Goal: Book appointment/travel/reservation

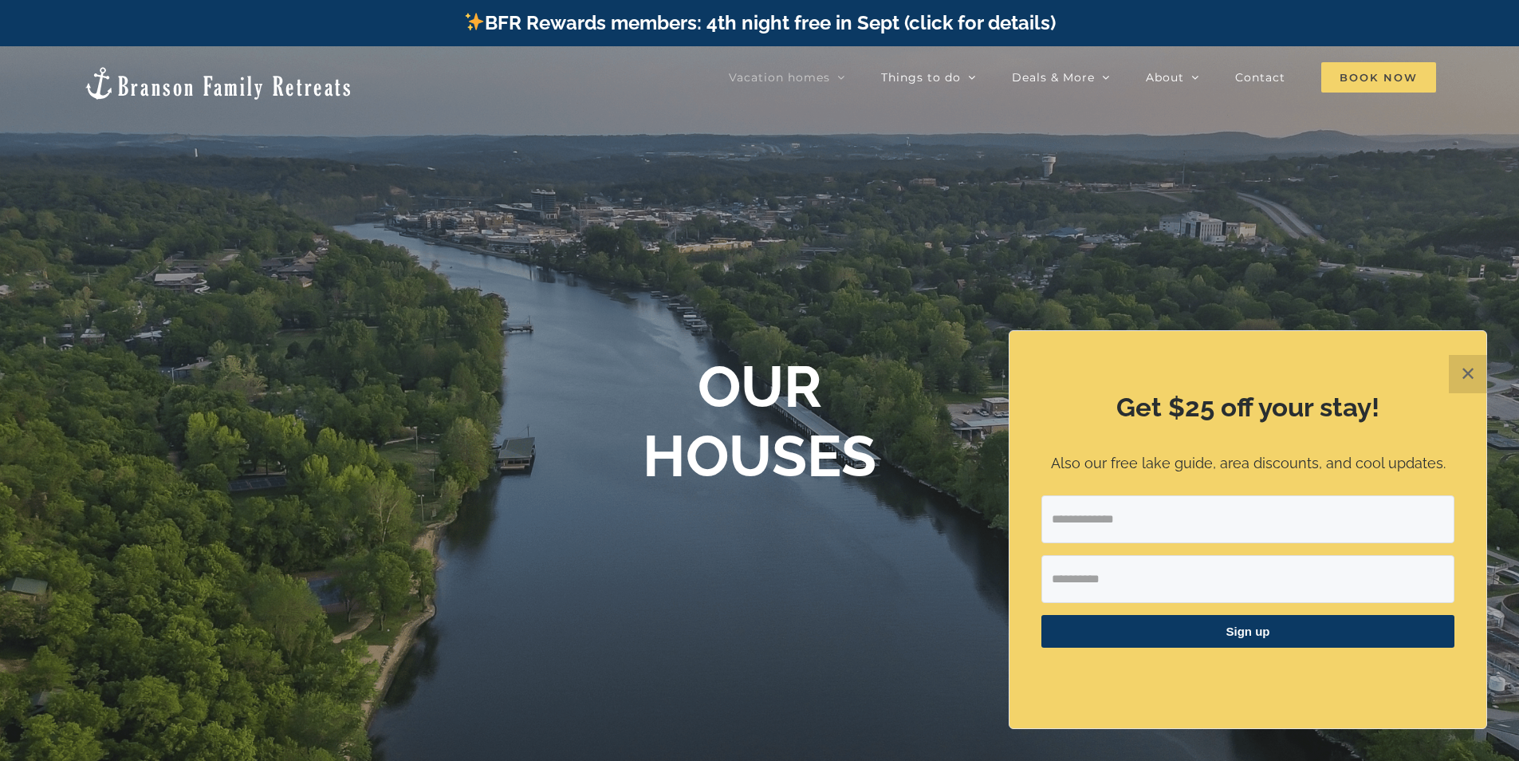
click at [1374, 72] on span "Book Now" at bounding box center [1378, 77] width 115 height 30
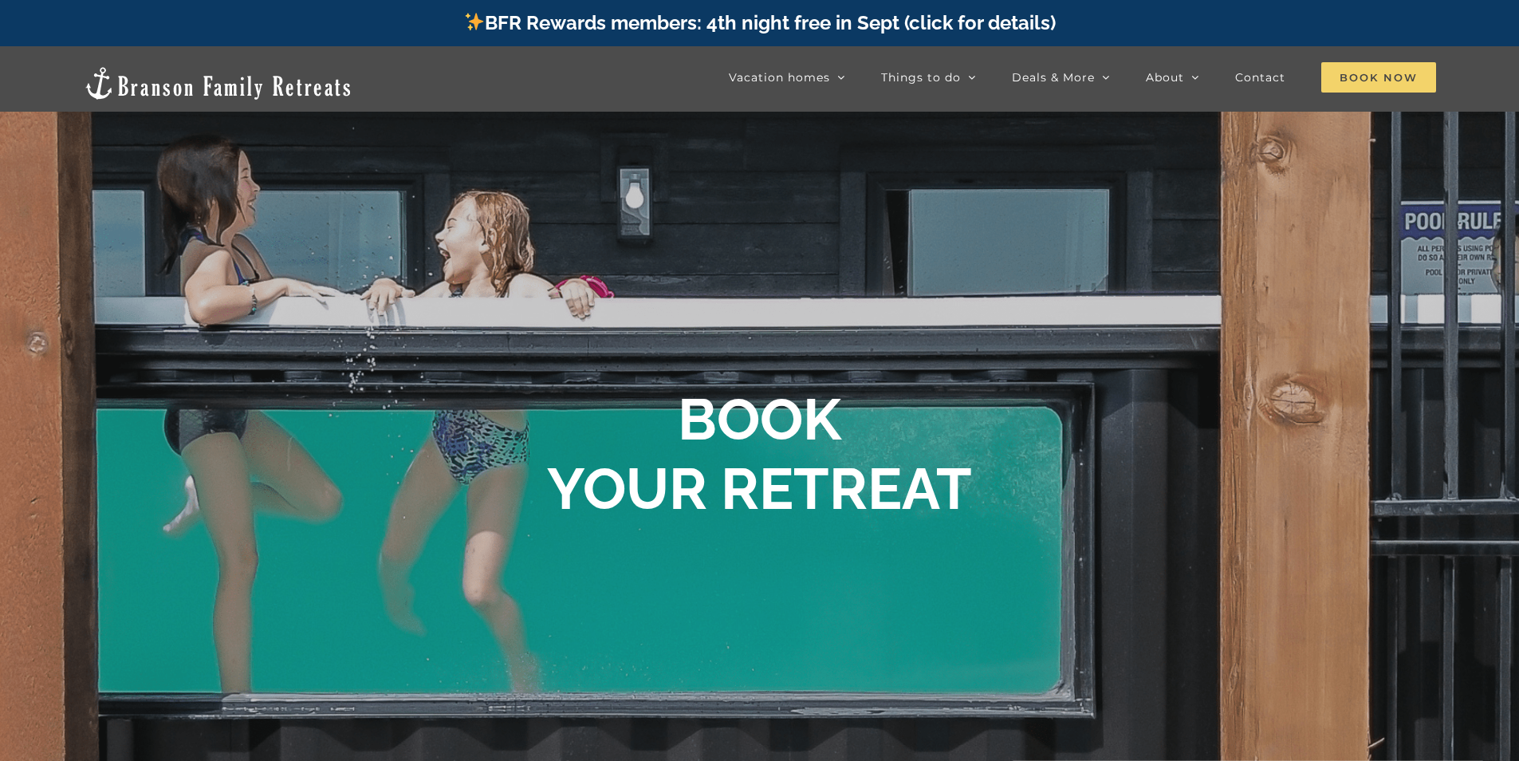
click at [1391, 68] on span "Book Now" at bounding box center [1378, 77] width 115 height 30
click at [1389, 82] on span "Book Now" at bounding box center [1378, 77] width 115 height 30
click at [1418, 81] on span "Book Now" at bounding box center [1378, 77] width 115 height 30
